Goal: Task Accomplishment & Management: Manage account settings

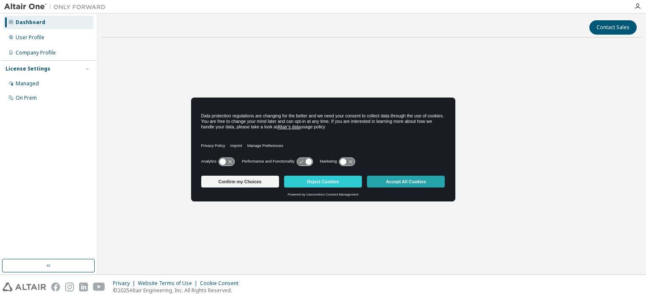
click at [414, 180] on button "Accept All Cookies" at bounding box center [406, 182] width 78 height 12
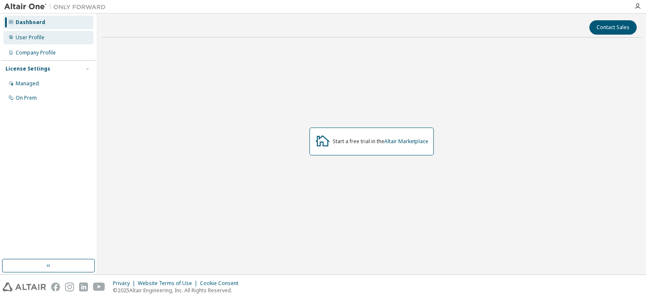
click at [46, 37] on div "User Profile" at bounding box center [48, 38] width 90 height 14
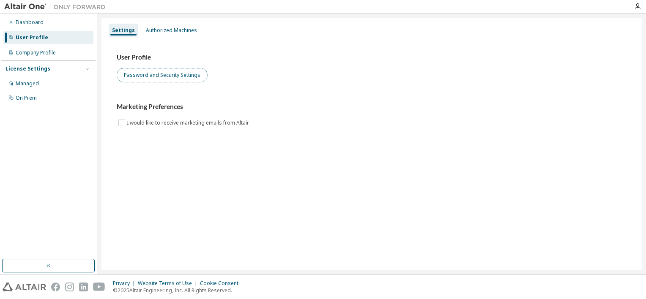
click at [176, 81] on button "Password and Security Settings" at bounding box center [162, 75] width 91 height 14
click at [55, 40] on div "User Profile" at bounding box center [48, 38] width 90 height 14
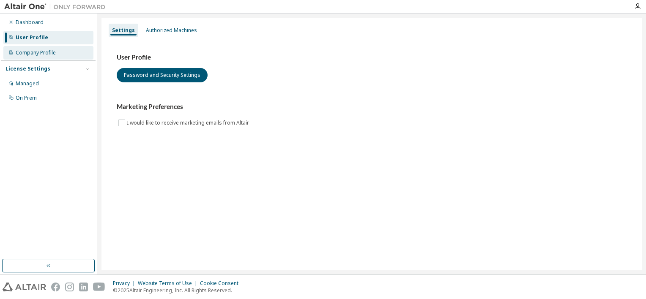
click at [52, 53] on div "Company Profile" at bounding box center [36, 52] width 40 height 7
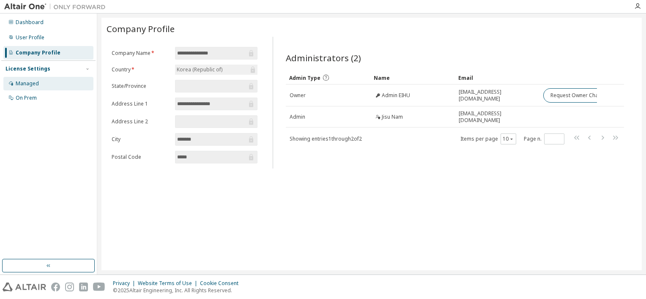
click at [44, 86] on div "Managed" at bounding box center [48, 84] width 90 height 14
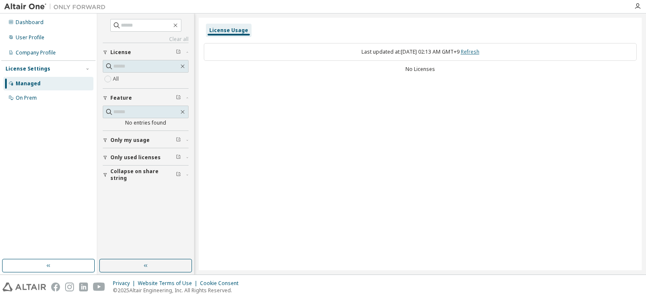
click at [479, 51] on link "Refresh" at bounding box center [470, 51] width 19 height 7
click at [142, 156] on span "Only used licenses" at bounding box center [135, 157] width 50 height 7
click at [116, 167] on label "Yes" at bounding box center [118, 170] width 10 height 10
click at [137, 198] on span "Collapse on share string" at bounding box center [143, 200] width 66 height 14
click at [138, 141] on span "Only my usage" at bounding box center [129, 140] width 39 height 7
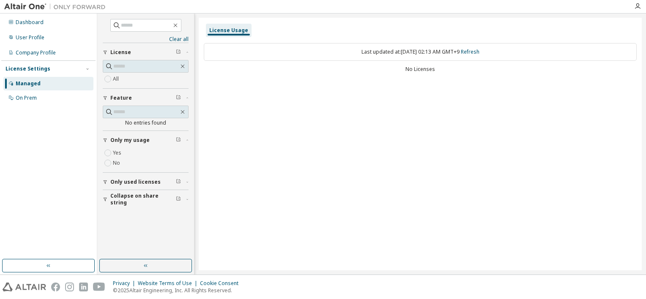
click at [138, 141] on span "Only my usage" at bounding box center [129, 140] width 39 height 7
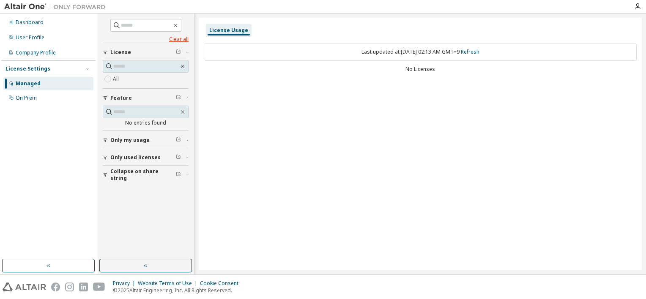
click at [180, 40] on link "Clear all" at bounding box center [146, 39] width 86 height 7
click at [110, 85] on div "All" at bounding box center [146, 74] width 86 height 28
click at [126, 70] on input "text" at bounding box center [146, 66] width 66 height 8
click at [27, 96] on div "On Prem" at bounding box center [26, 98] width 21 height 7
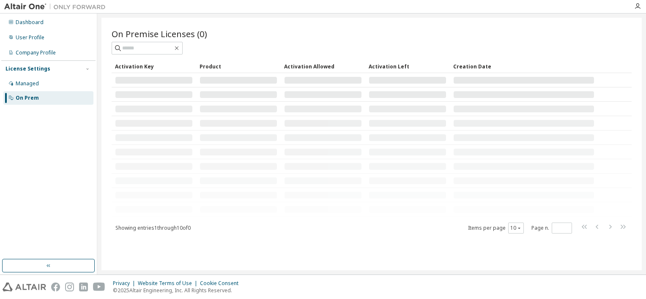
drag, startPoint x: 27, startPoint y: 96, endPoint x: 68, endPoint y: 147, distance: 64.7
click at [68, 147] on div "Dashboard User Profile Company Profile License Settings Managed On Prem" at bounding box center [48, 137] width 94 height 244
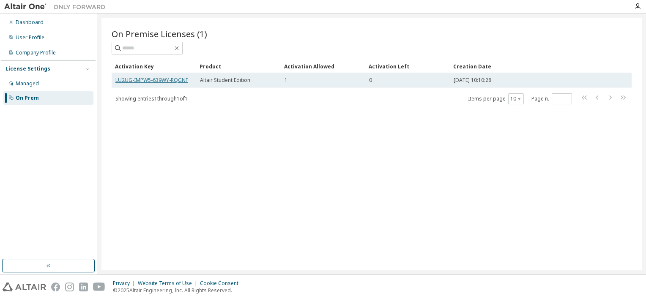
click at [164, 81] on link "LU2UG-IMPW5-639WY-RQGNF" at bounding box center [151, 80] width 73 height 7
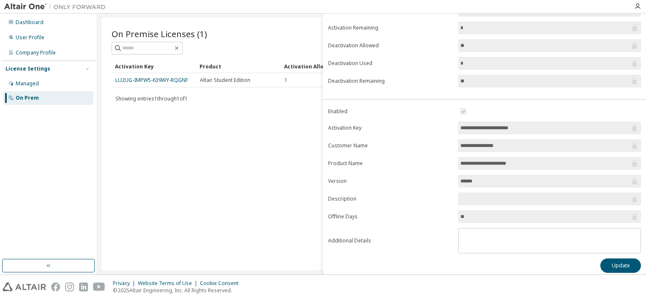
scroll to position [88, 0]
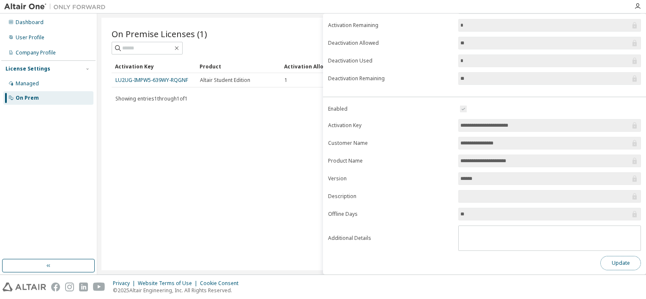
click at [606, 258] on button "Update" at bounding box center [620, 263] width 41 height 14
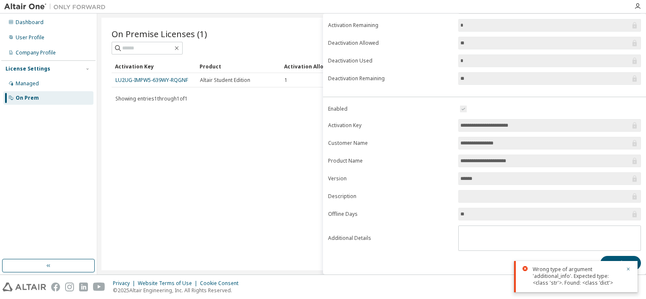
click at [477, 180] on input "******" at bounding box center [545, 179] width 170 height 8
click at [479, 181] on input "******" at bounding box center [545, 179] width 170 height 8
drag, startPoint x: 479, startPoint y: 181, endPoint x: 568, endPoint y: 181, distance: 88.8
click at [568, 181] on input "******" at bounding box center [545, 179] width 170 height 8
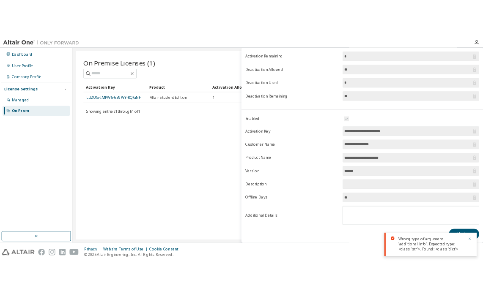
scroll to position [0, 0]
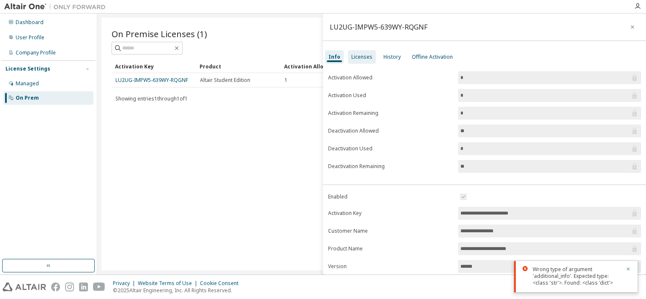
click at [369, 57] on div "Licenses" at bounding box center [361, 57] width 21 height 7
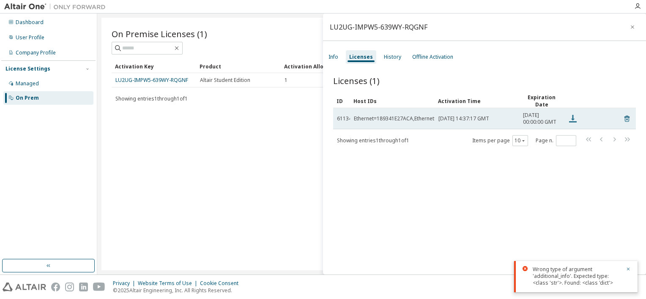
click at [570, 120] on icon at bounding box center [573, 119] width 10 height 10
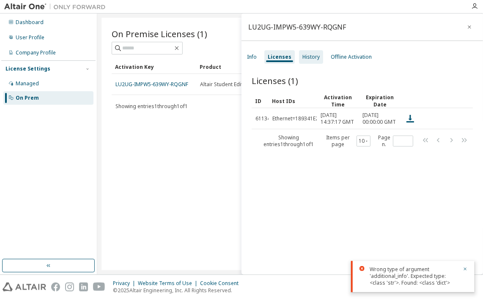
click at [304, 57] on div "History" at bounding box center [310, 57] width 17 height 7
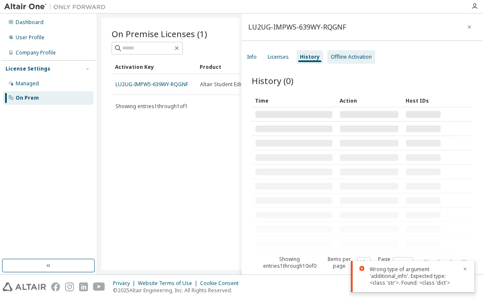
click at [342, 55] on div "Offline Activation" at bounding box center [351, 57] width 41 height 7
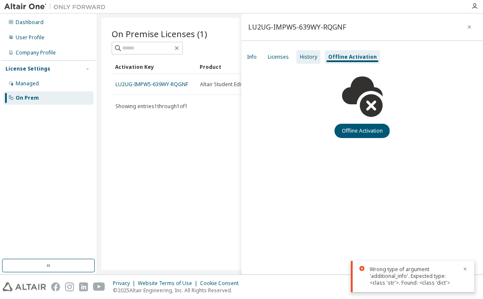
click at [312, 56] on div "History" at bounding box center [308, 57] width 17 height 7
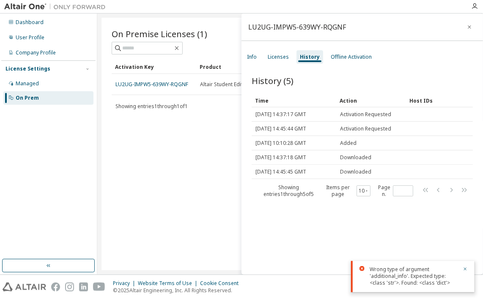
click at [387, 238] on div "History (5) Clear Load Save Save As Field Operator Value Select filter Select o…" at bounding box center [361, 176] width 241 height 223
click at [282, 59] on div "Licenses" at bounding box center [278, 57] width 21 height 7
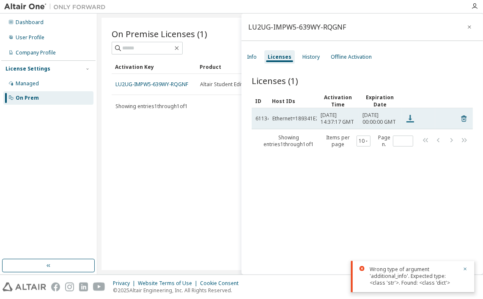
click at [410, 122] on icon at bounding box center [410, 119] width 8 height 8
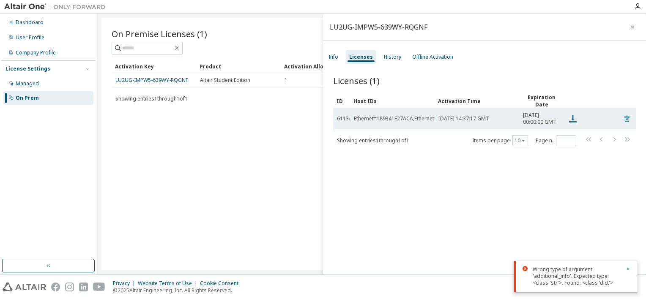
click at [574, 122] on icon at bounding box center [573, 119] width 10 height 10
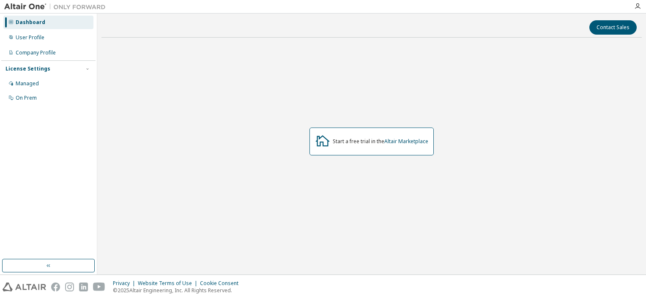
click at [35, 68] on div "License Settings" at bounding box center [27, 69] width 45 height 7
click at [396, 142] on link "Altair Marketplace" at bounding box center [406, 141] width 44 height 7
